Goal: Go to known website: Access a specific website the user already knows

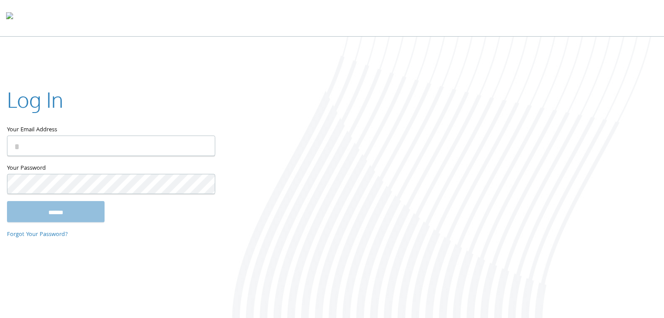
click at [453, 316] on div at bounding box center [442, 178] width 443 height 283
type input "**********"
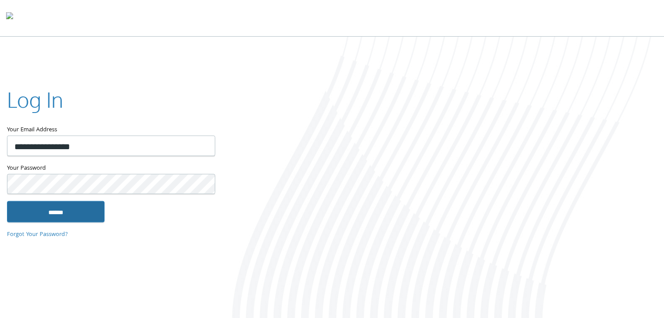
click at [93, 209] on input "******" at bounding box center [56, 211] width 98 height 21
